Goal: Task Accomplishment & Management: Use online tool/utility

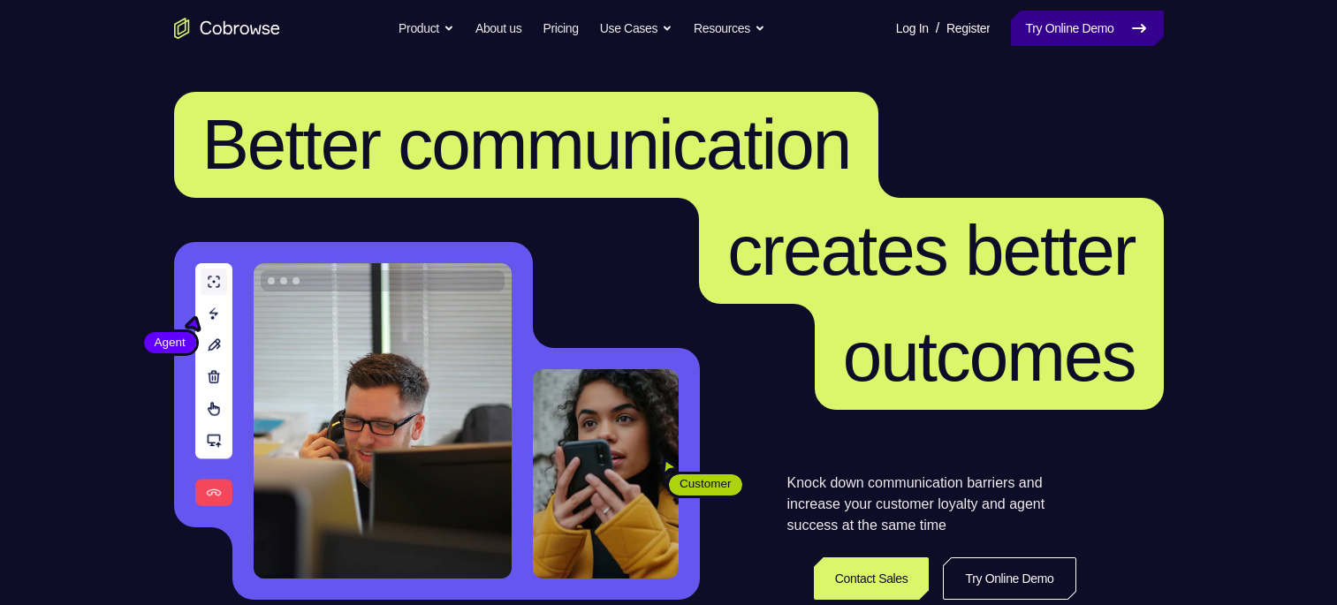
click at [1064, 41] on link "Try Online Demo" at bounding box center [1087, 28] width 152 height 35
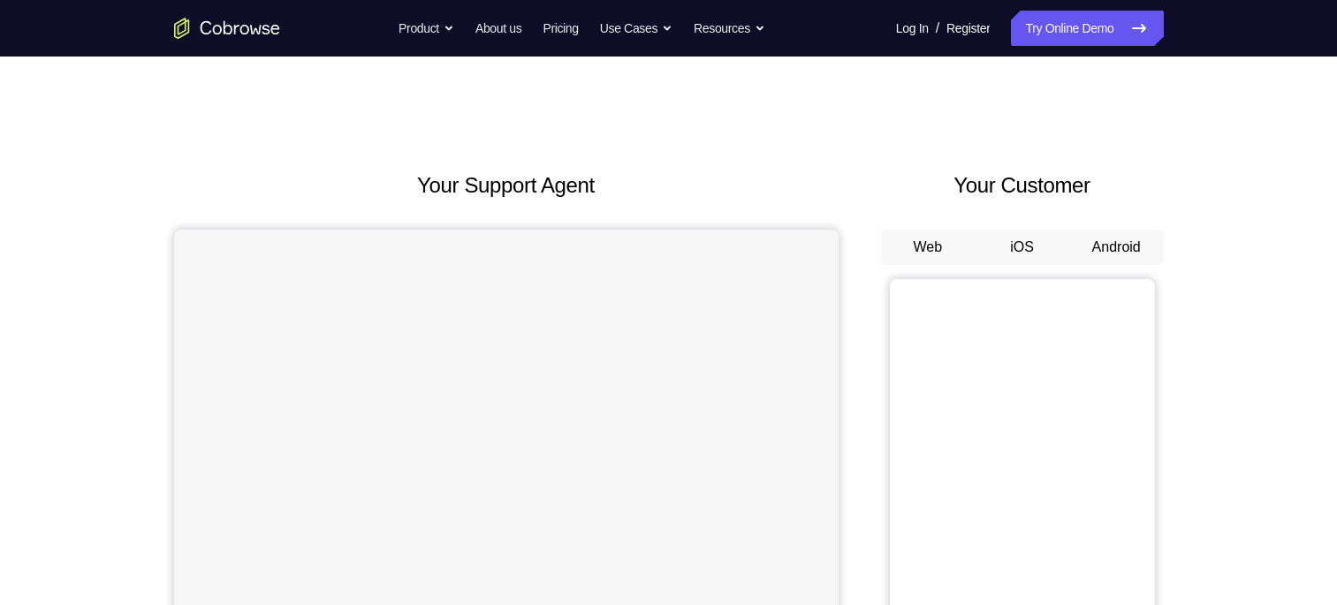
click at [1132, 258] on button "Android" at bounding box center [1116, 247] width 95 height 35
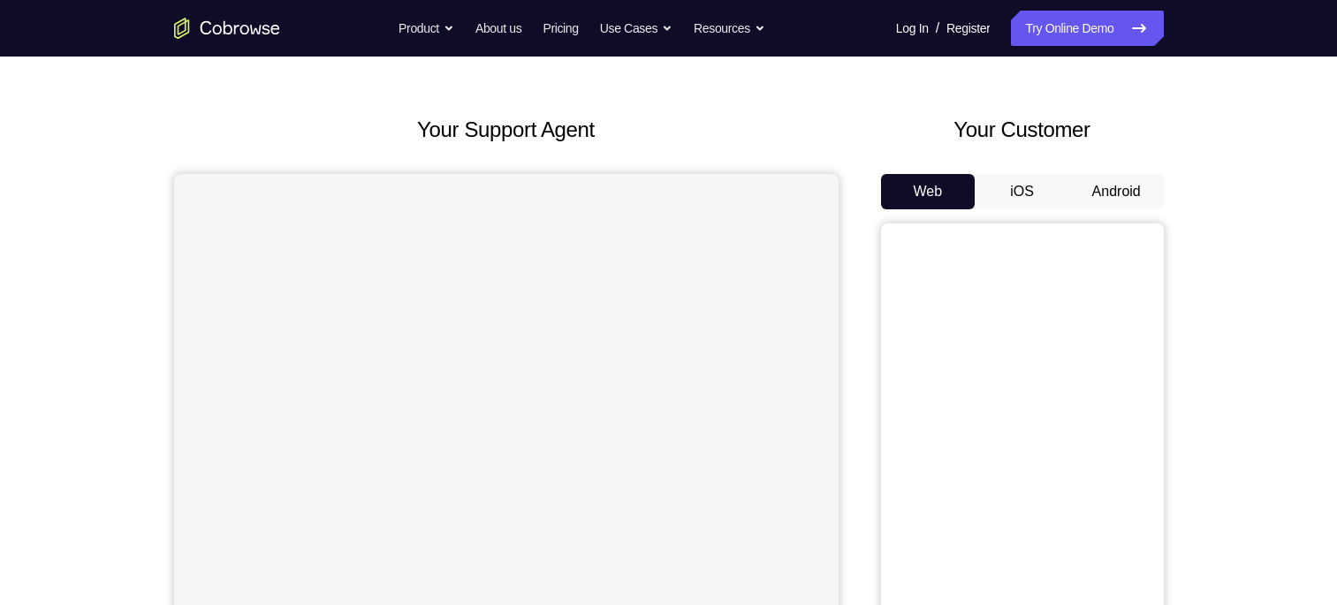
scroll to position [80, 0]
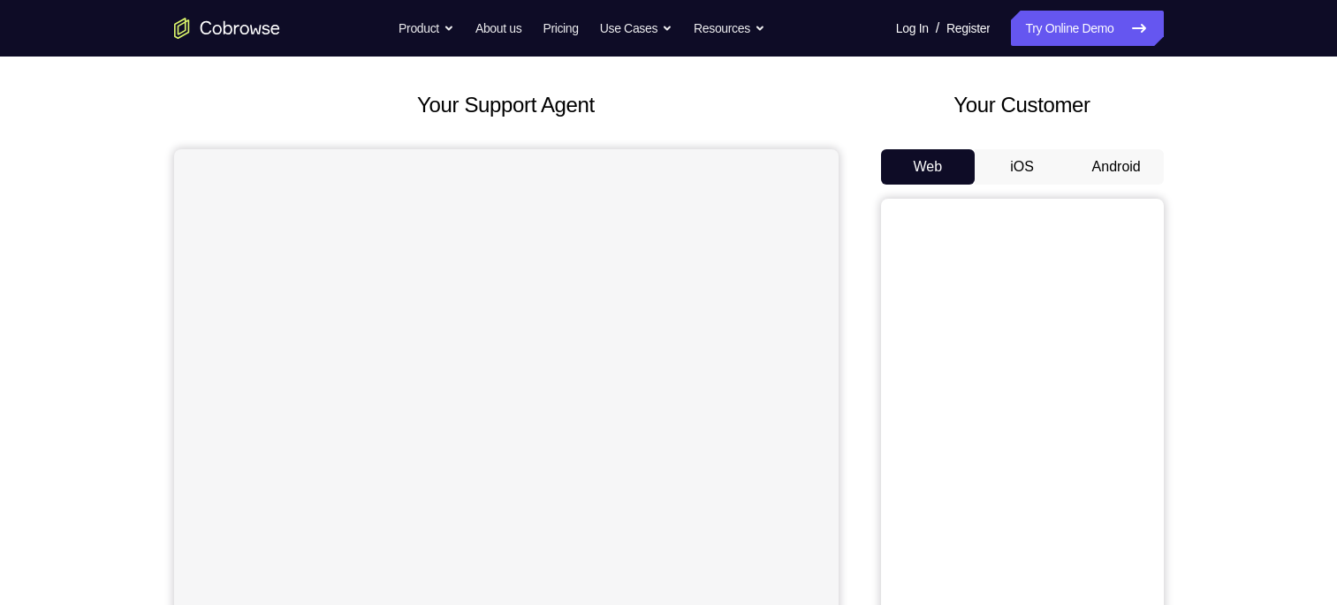
click at [1119, 161] on button "Android" at bounding box center [1116, 166] width 95 height 35
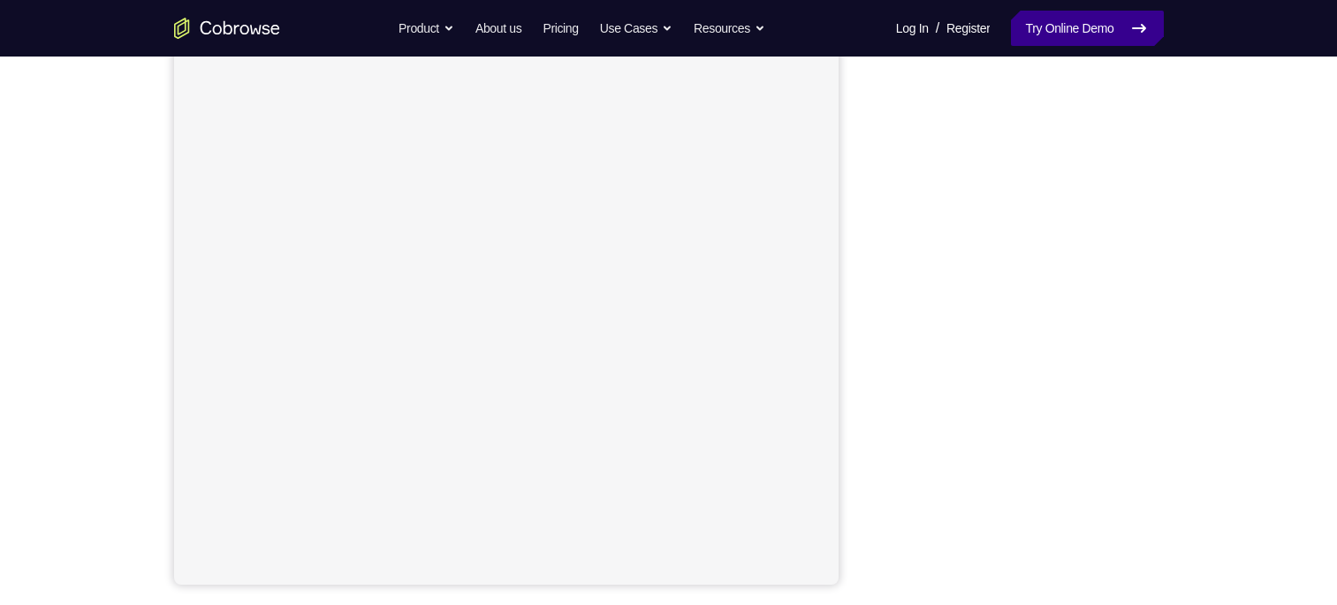
scroll to position [233, 0]
